Goal: Check status: Check status

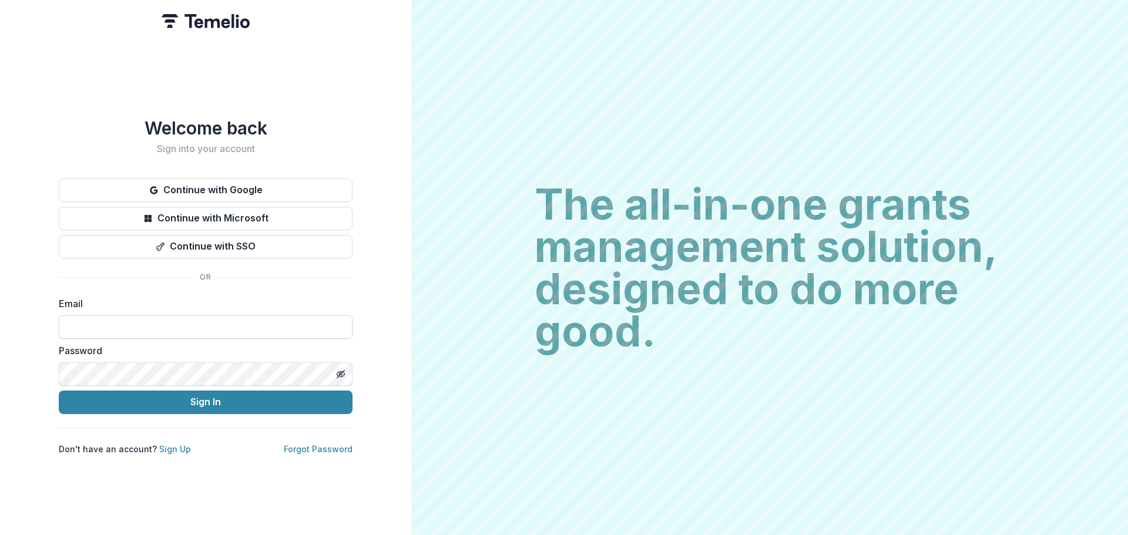
click at [216, 318] on input at bounding box center [206, 328] width 294 height 24
type input "**********"
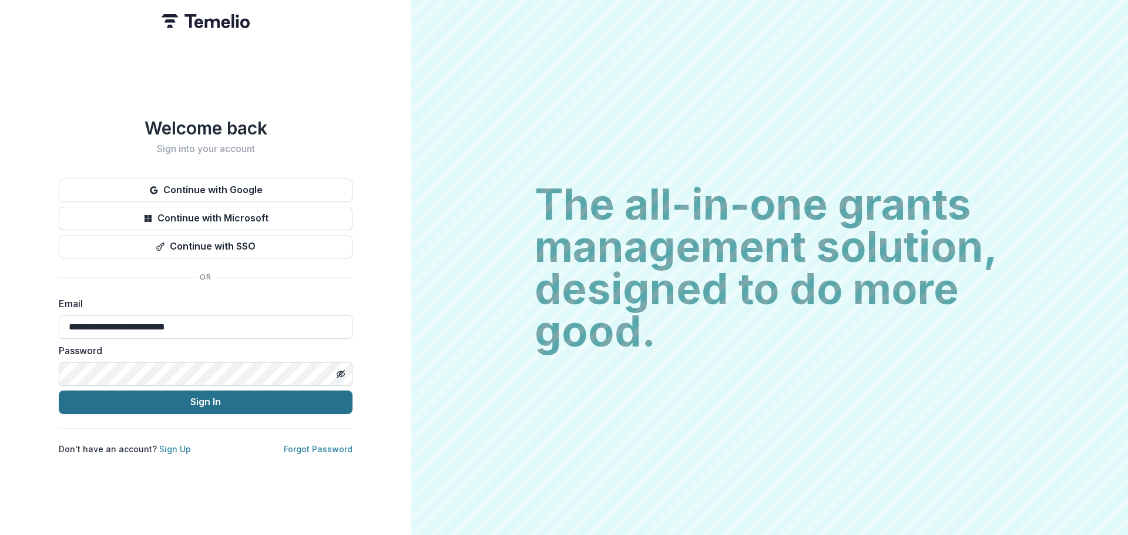
click at [205, 400] on button "Sign In" at bounding box center [206, 403] width 294 height 24
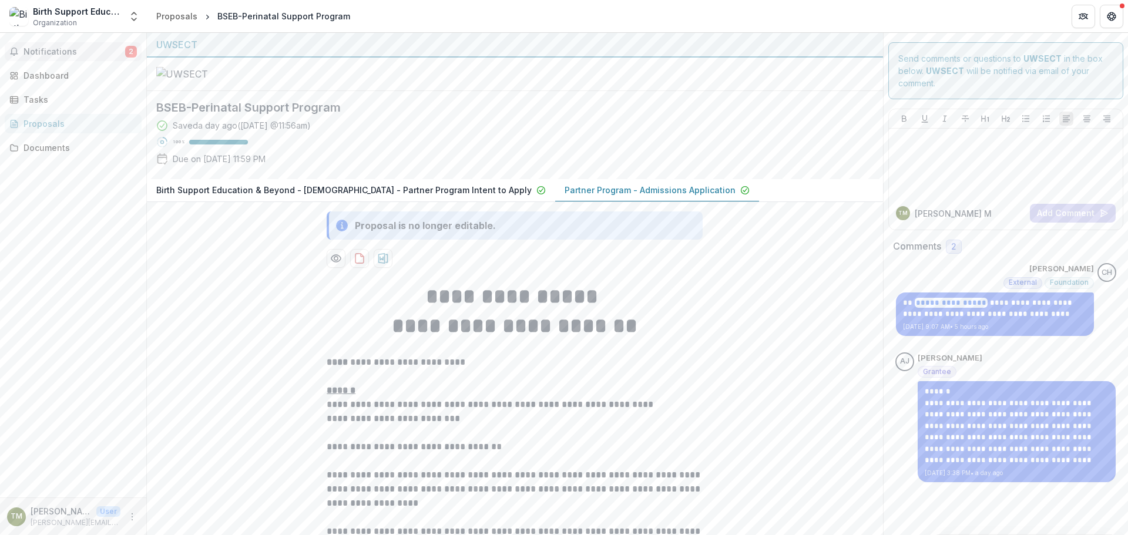
click at [103, 47] on span "Notifications" at bounding box center [75, 52] width 102 height 10
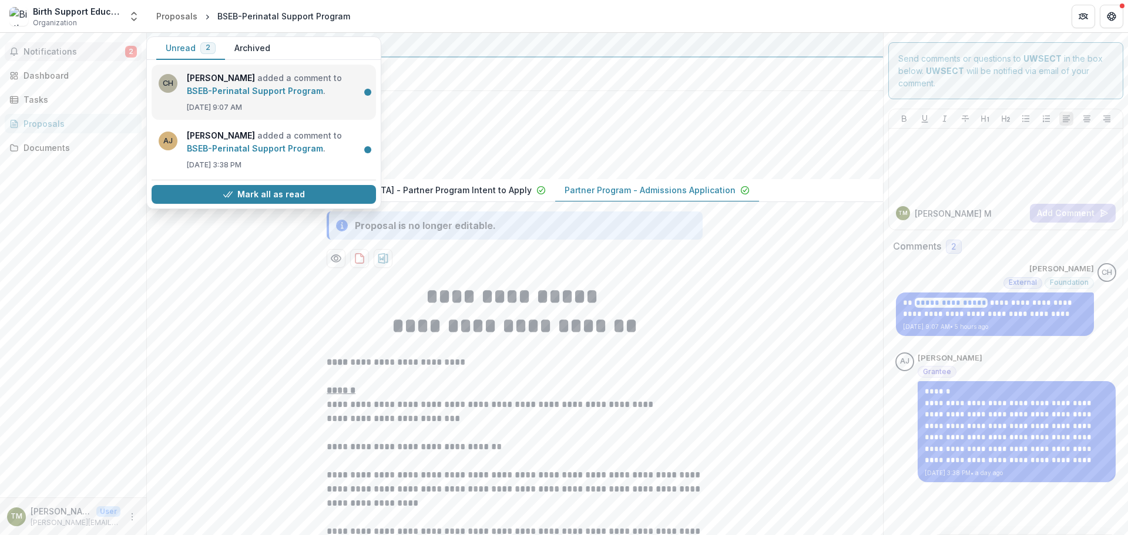
click at [260, 86] on link "BSEB-Perinatal Support Program" at bounding box center [255, 91] width 136 height 10
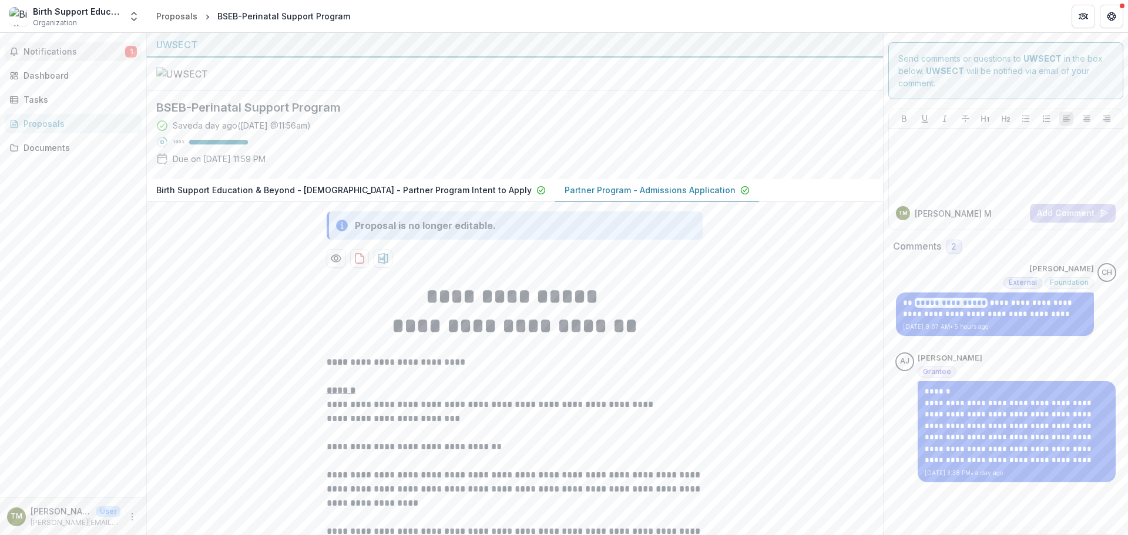
click at [106, 51] on span "Notifications" at bounding box center [75, 52] width 102 height 10
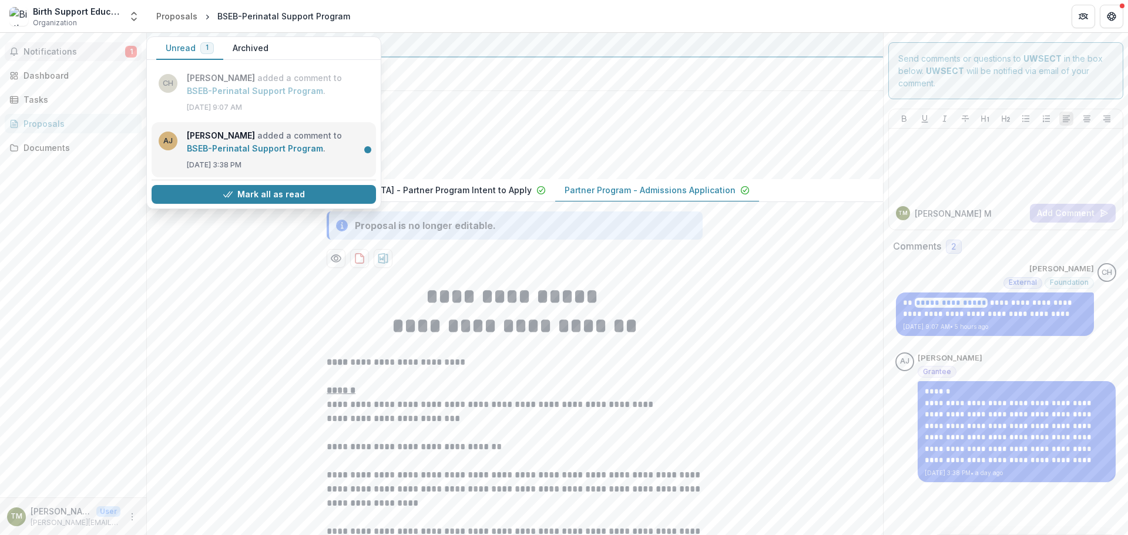
click at [217, 143] on link "BSEB-Perinatal Support Program" at bounding box center [255, 148] width 136 height 10
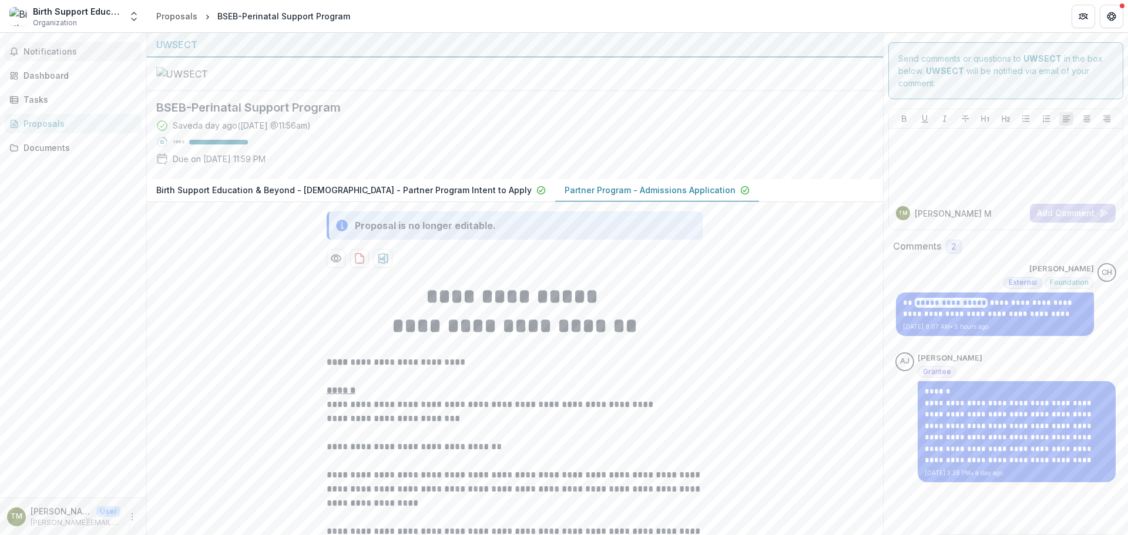
click at [93, 50] on span "Notifications" at bounding box center [80, 52] width 113 height 10
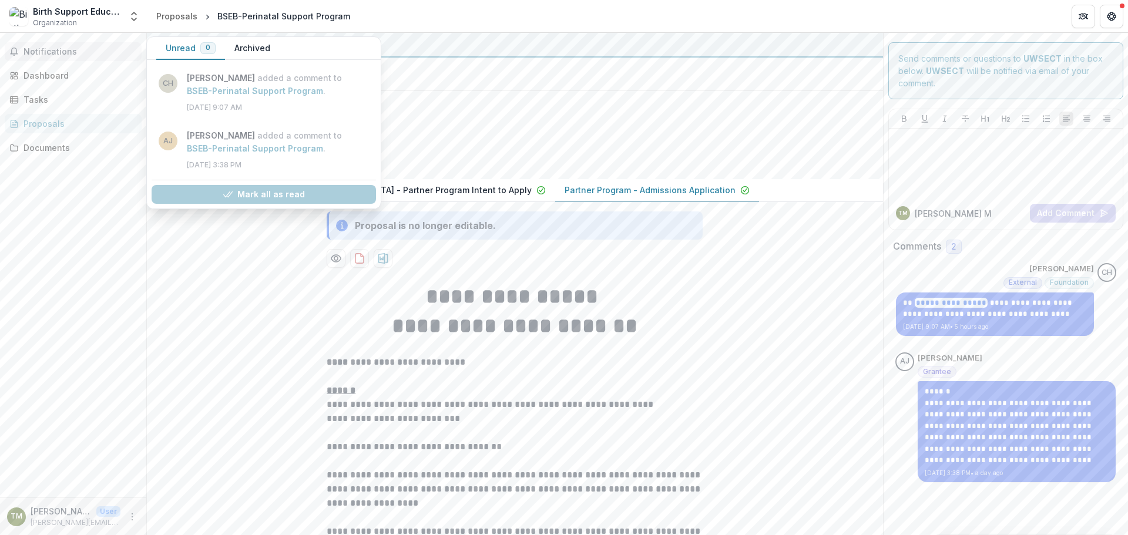
drag, startPoint x: 69, startPoint y: 42, endPoint x: 83, endPoint y: 42, distance: 13.5
click at [72, 42] on button "Notifications" at bounding box center [73, 51] width 137 height 19
